Goal: Transaction & Acquisition: Purchase product/service

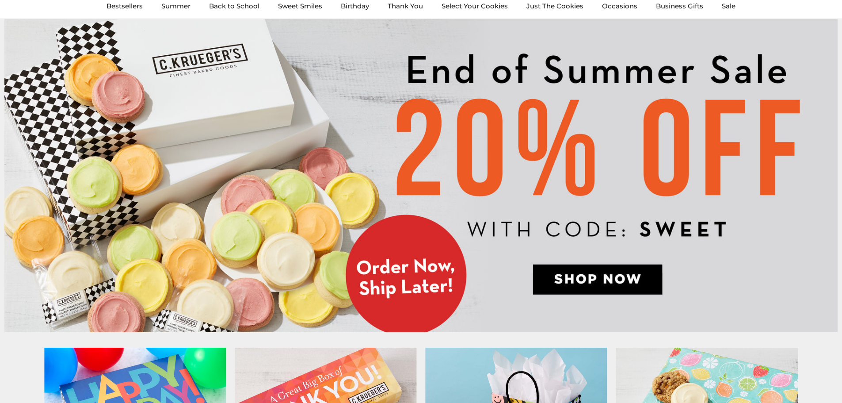
scroll to position [88, 0]
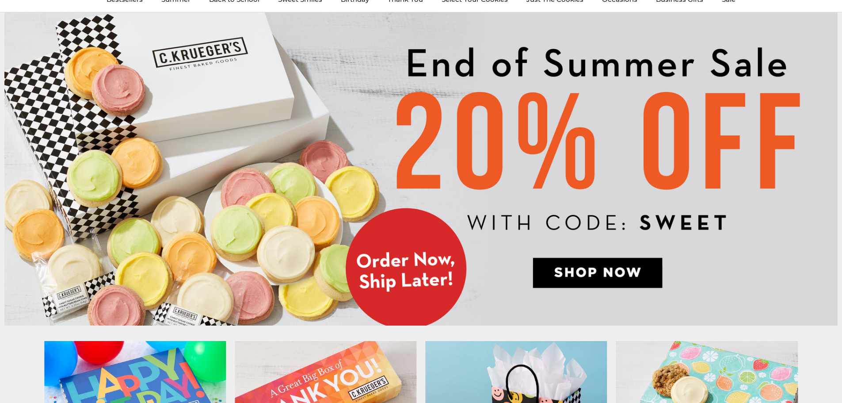
click at [596, 273] on img at bounding box center [420, 168] width 833 height 313
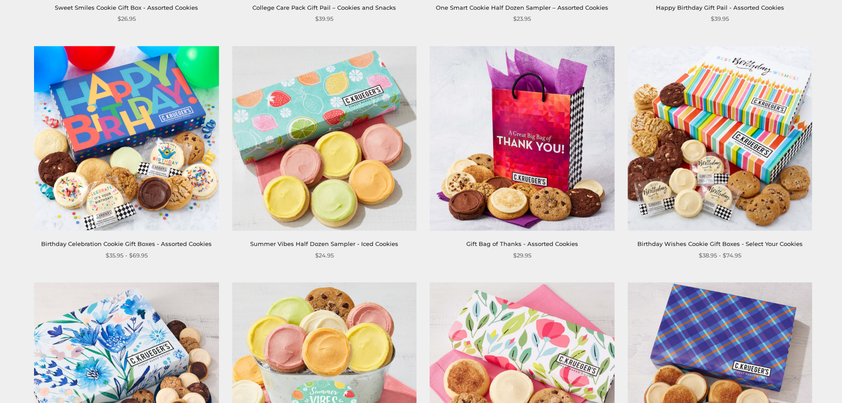
scroll to position [354, 0]
click at [511, 194] on img at bounding box center [522, 138] width 184 height 184
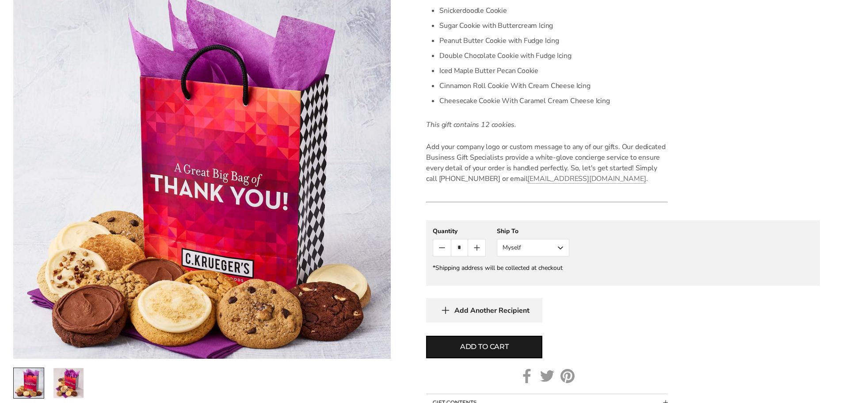
scroll to position [398, 0]
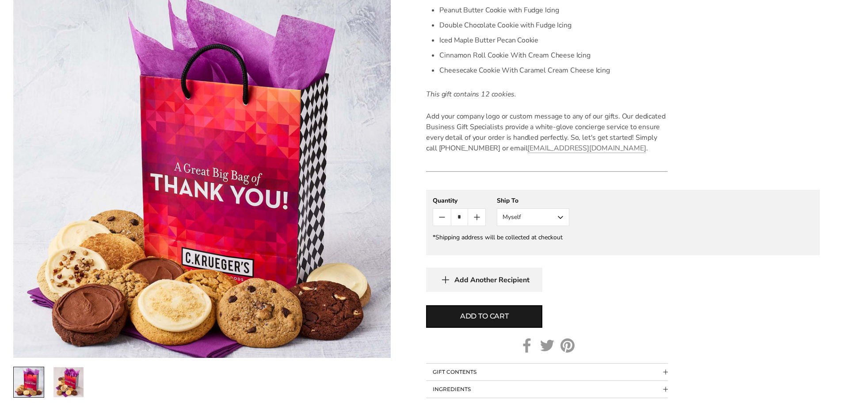
click at [520, 209] on button "Myself" at bounding box center [533, 217] width 72 height 18
click at [529, 249] on button "Other Recipient" at bounding box center [533, 250] width 72 height 16
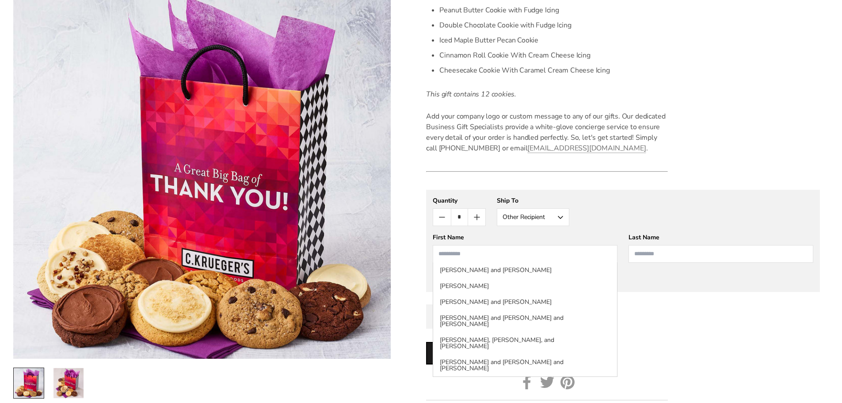
click at [476, 245] on input "First Name" at bounding box center [525, 254] width 185 height 18
type input "**********"
click at [671, 257] on input "Last Name" at bounding box center [720, 254] width 185 height 18
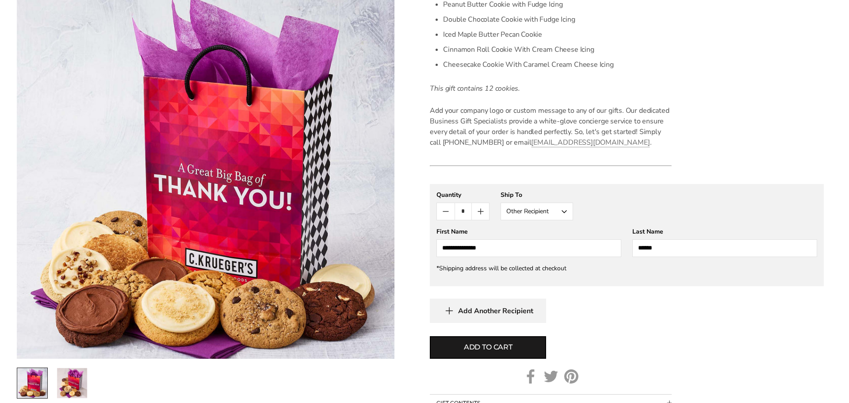
scroll to position [575, 0]
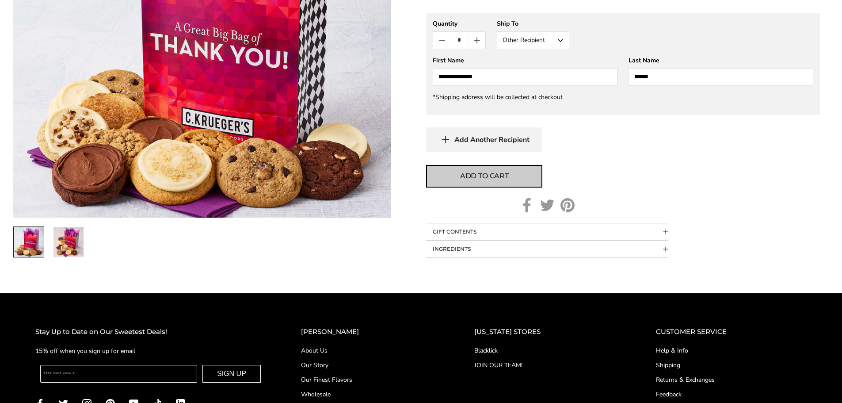
type input "******"
click at [473, 178] on span "Add to cart" at bounding box center [484, 176] width 49 height 11
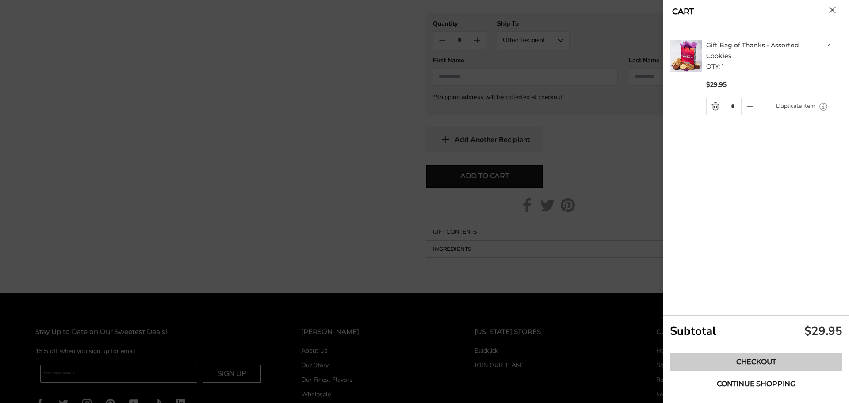
click at [760, 360] on link "Checkout" at bounding box center [756, 362] width 172 height 18
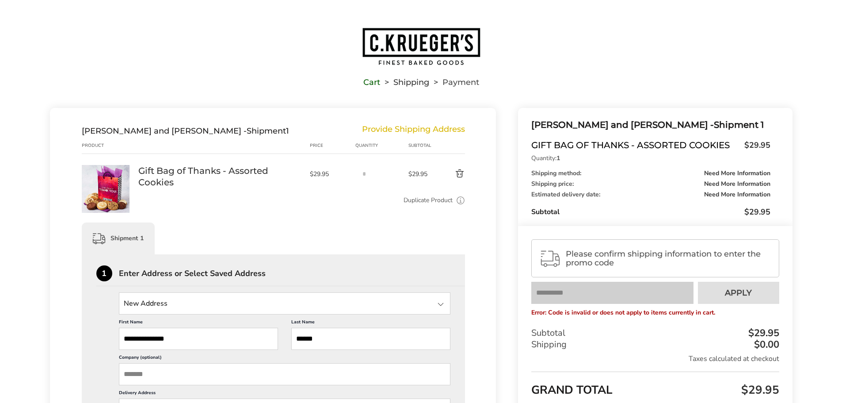
click at [581, 325] on div "Please confirm shipping information to enter the promo code Your coupon 25off i…" at bounding box center [655, 347] width 274 height 242
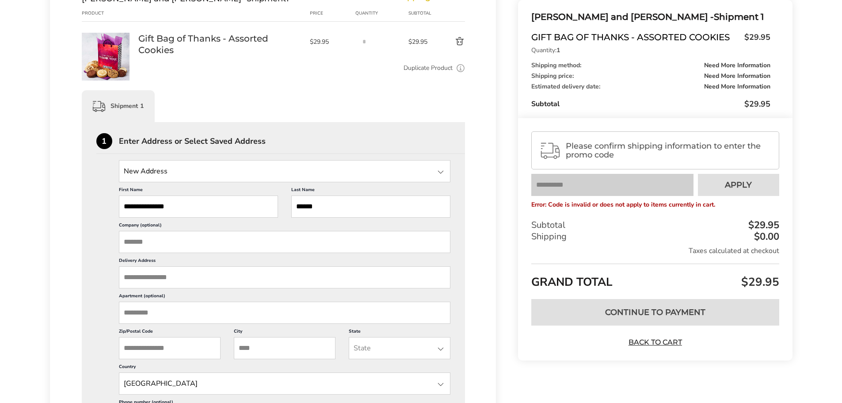
scroll to position [133, 0]
click at [164, 274] on input "Delivery Address" at bounding box center [285, 277] width 332 height 22
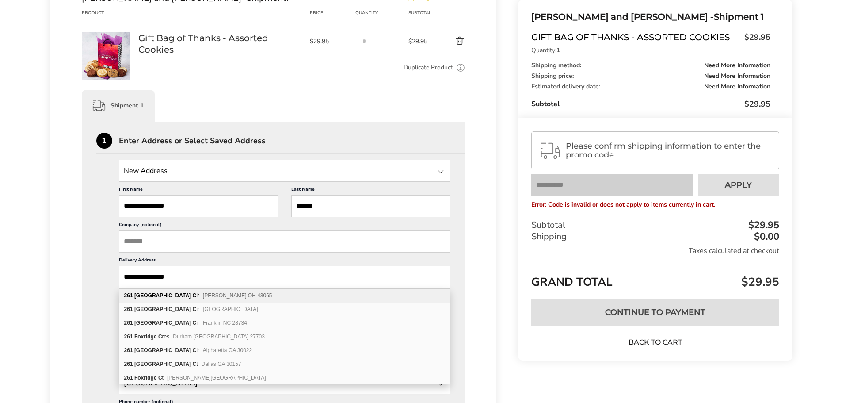
click at [223, 294] on div "261 Fox Ridge C ir Powell OH 43065" at bounding box center [284, 296] width 330 height 14
type input "**********"
type input "******"
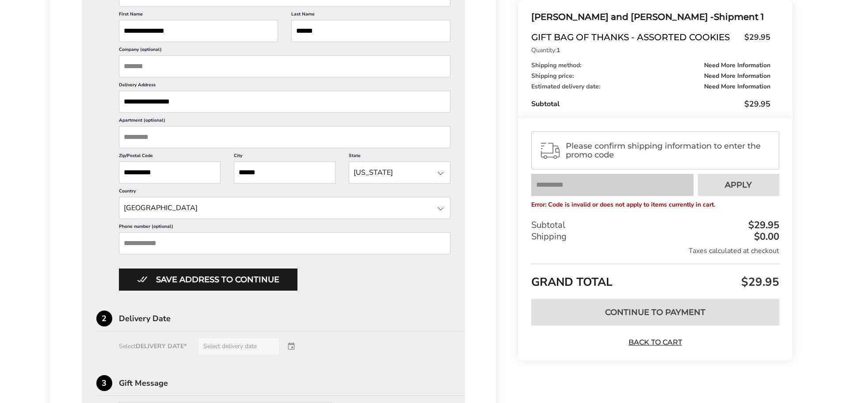
scroll to position [309, 0]
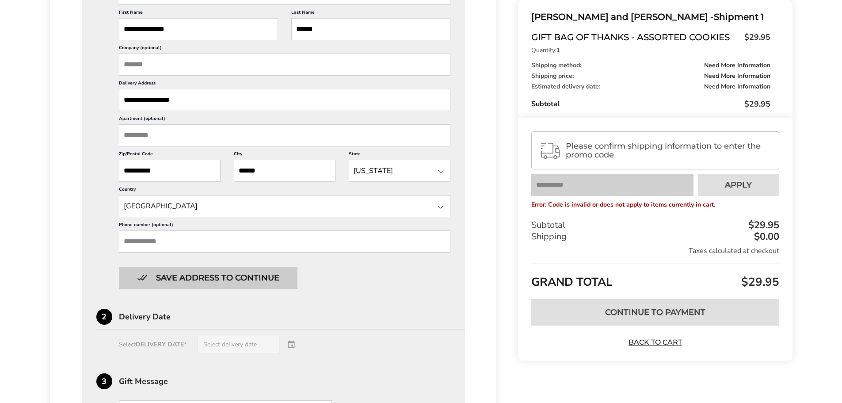
click at [242, 271] on button "Save address to continue" at bounding box center [208, 278] width 179 height 22
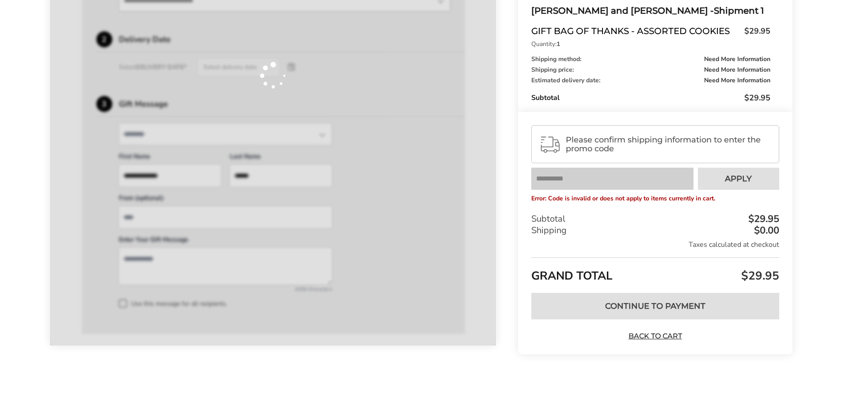
scroll to position [303, 0]
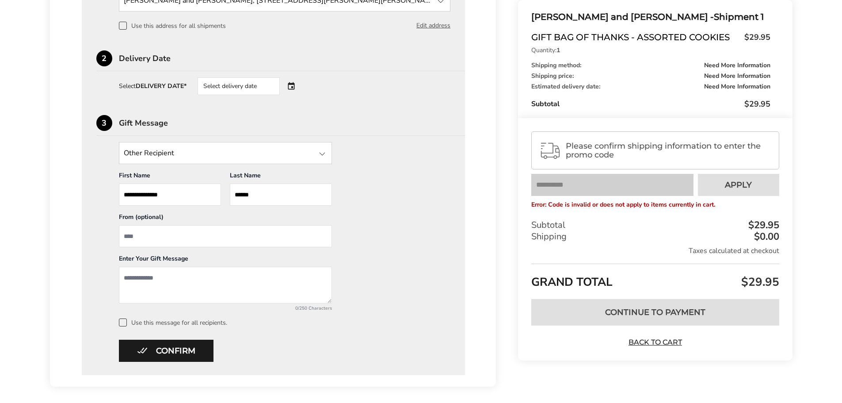
click at [173, 236] on input "From" at bounding box center [225, 236] width 213 height 22
click at [152, 275] on textarea "Add a message" at bounding box center [225, 285] width 213 height 37
click at [280, 286] on textarea "**********" at bounding box center [225, 285] width 213 height 37
click at [278, 287] on textarea "**********" at bounding box center [225, 285] width 213 height 37
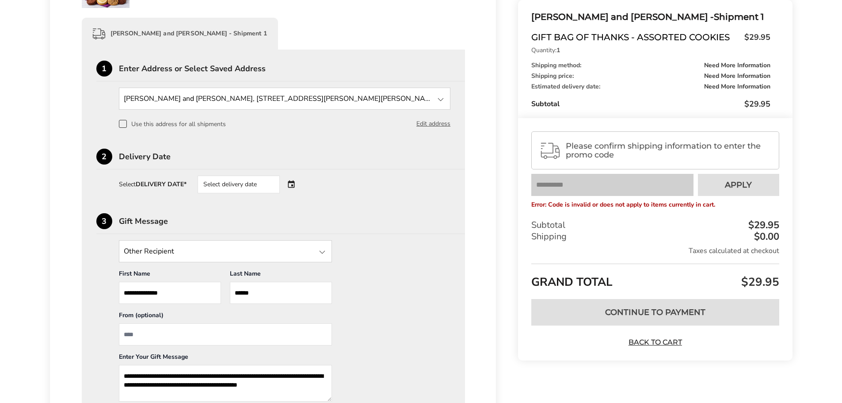
scroll to position [214, 0]
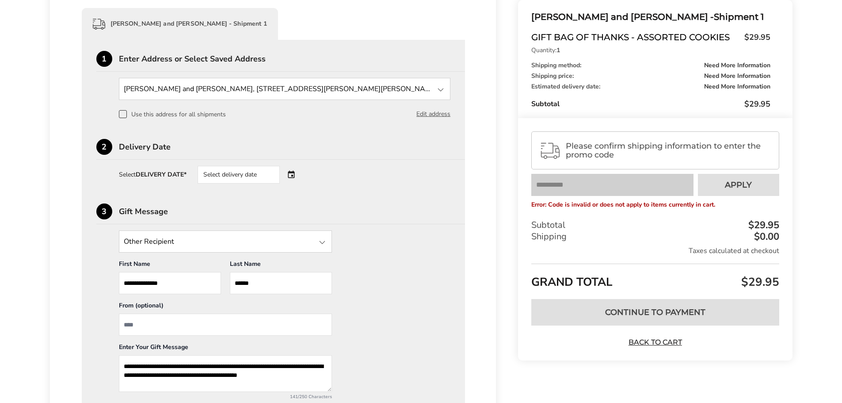
type textarea "**********"
click at [253, 203] on div "2 Delivery Date Select DELIVERY DATE* Select delivery date" at bounding box center [273, 308] width 354 height 211
click at [250, 175] on div "Select delivery date" at bounding box center [239, 175] width 82 height 18
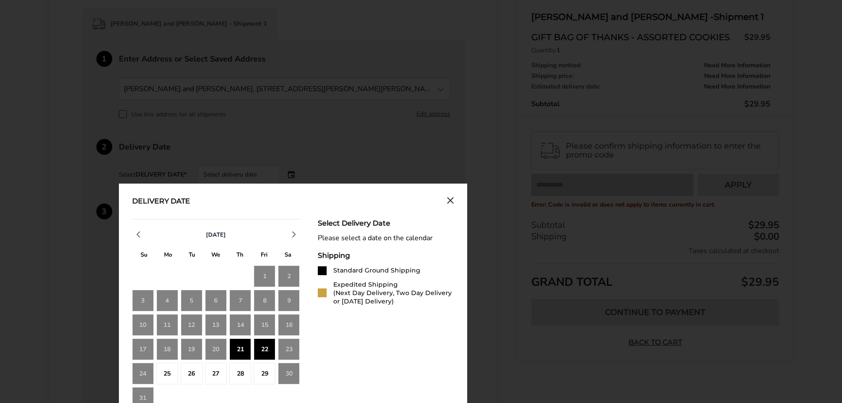
click at [239, 350] on div "21" at bounding box center [240, 349] width 22 height 22
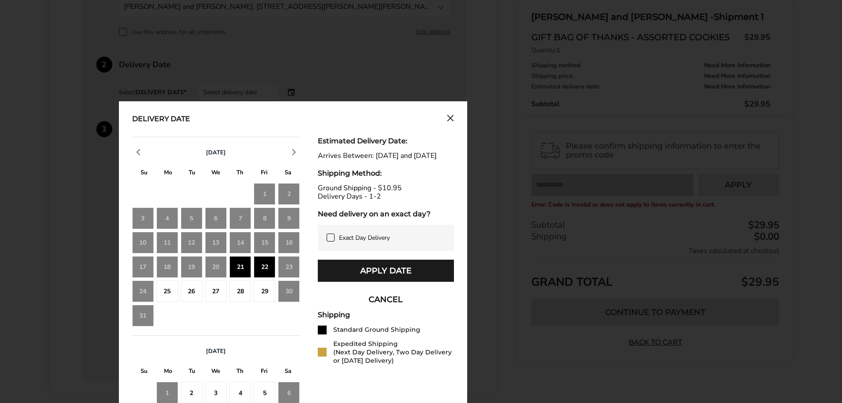
scroll to position [303, 0]
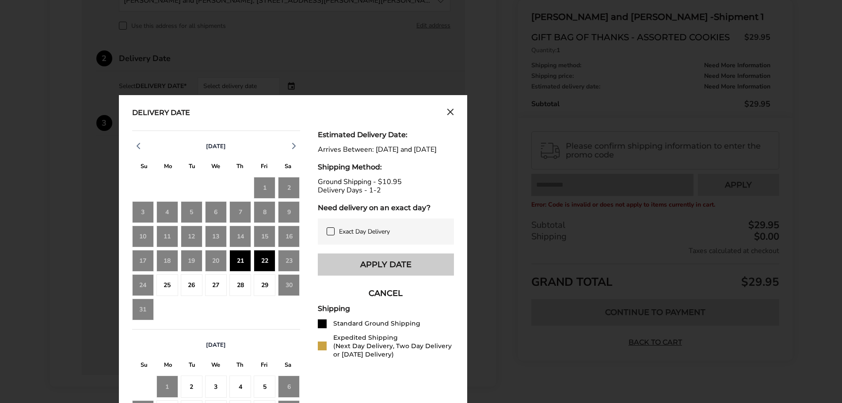
click at [359, 275] on button "Apply Date" at bounding box center [386, 264] width 136 height 22
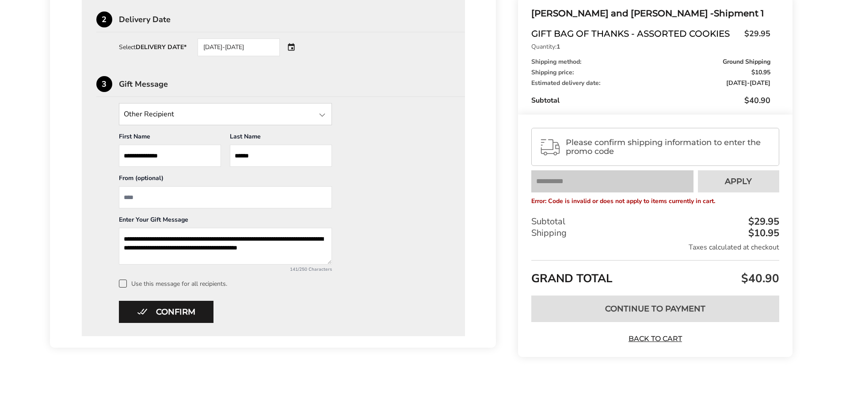
scroll to position [344, 0]
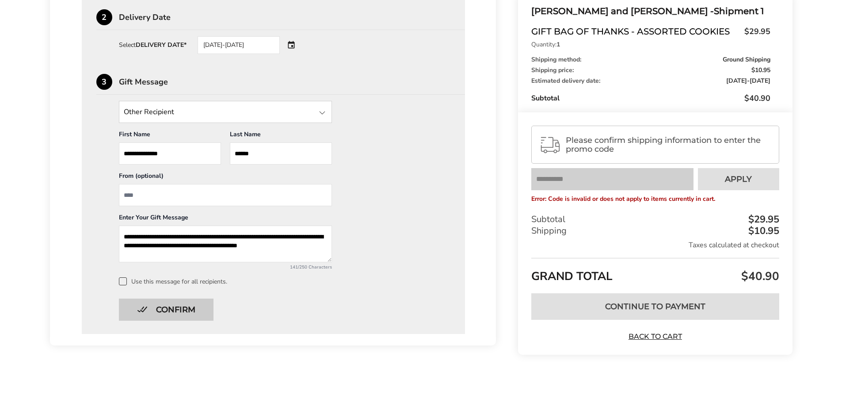
click at [157, 314] on button "Confirm" at bounding box center [166, 309] width 95 height 22
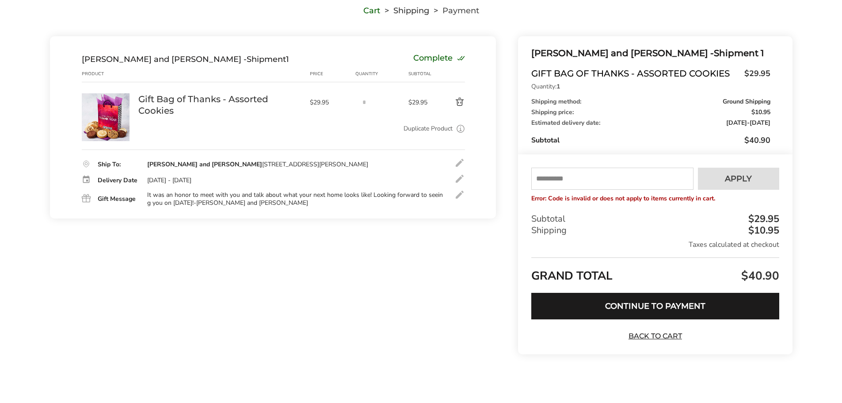
drag, startPoint x: 595, startPoint y: 161, endPoint x: 594, endPoint y: 166, distance: 4.5
click at [594, 164] on div "Your coupon 25off is verified successfully Please enter your email to validate …" at bounding box center [655, 254] width 274 height 200
drag, startPoint x: 592, startPoint y: 173, endPoint x: 590, endPoint y: 180, distance: 7.2
click at [591, 174] on input "text" at bounding box center [612, 179] width 162 height 22
type input "*****"
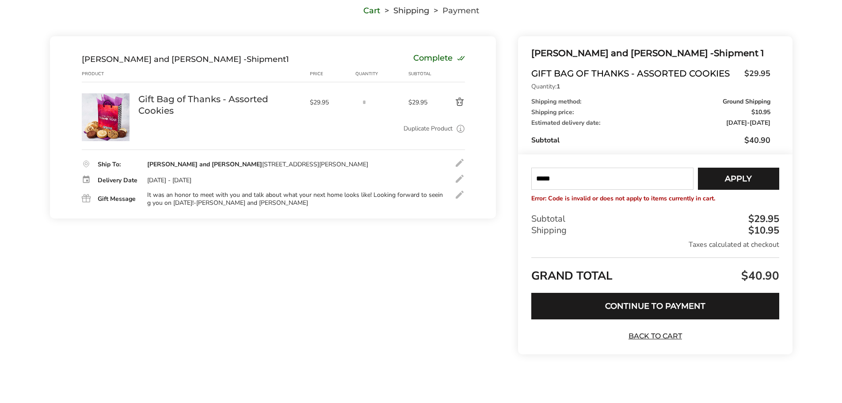
click at [754, 179] on button "Apply" at bounding box center [738, 179] width 81 height 22
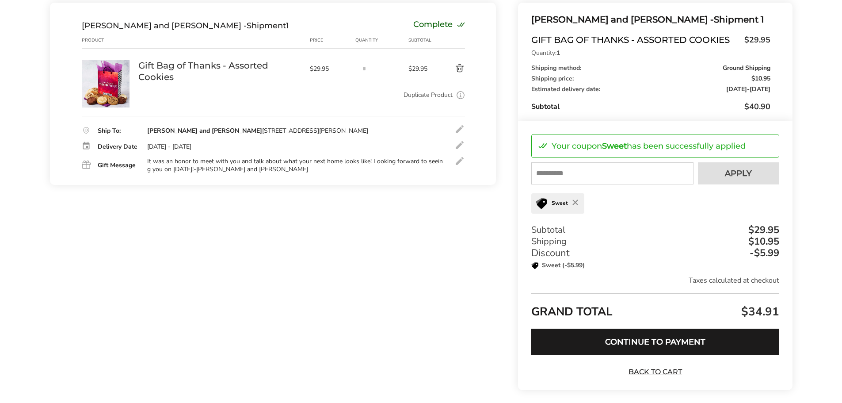
scroll to position [141, 0]
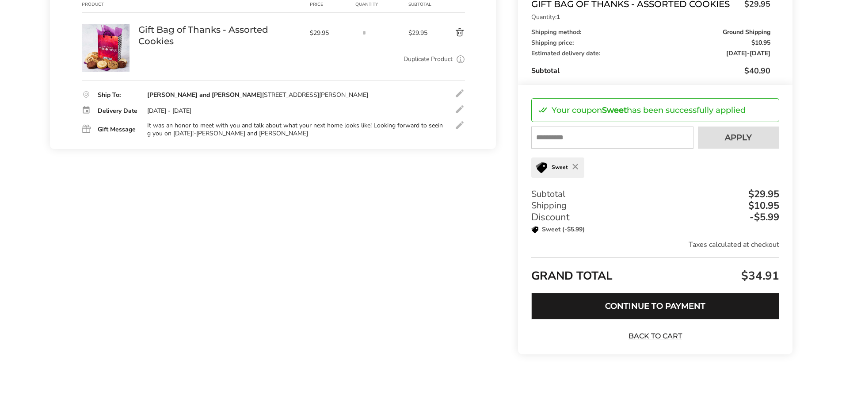
click at [663, 308] on button "Continue to Payment" at bounding box center [655, 306] width 248 height 27
